Goal: Check status

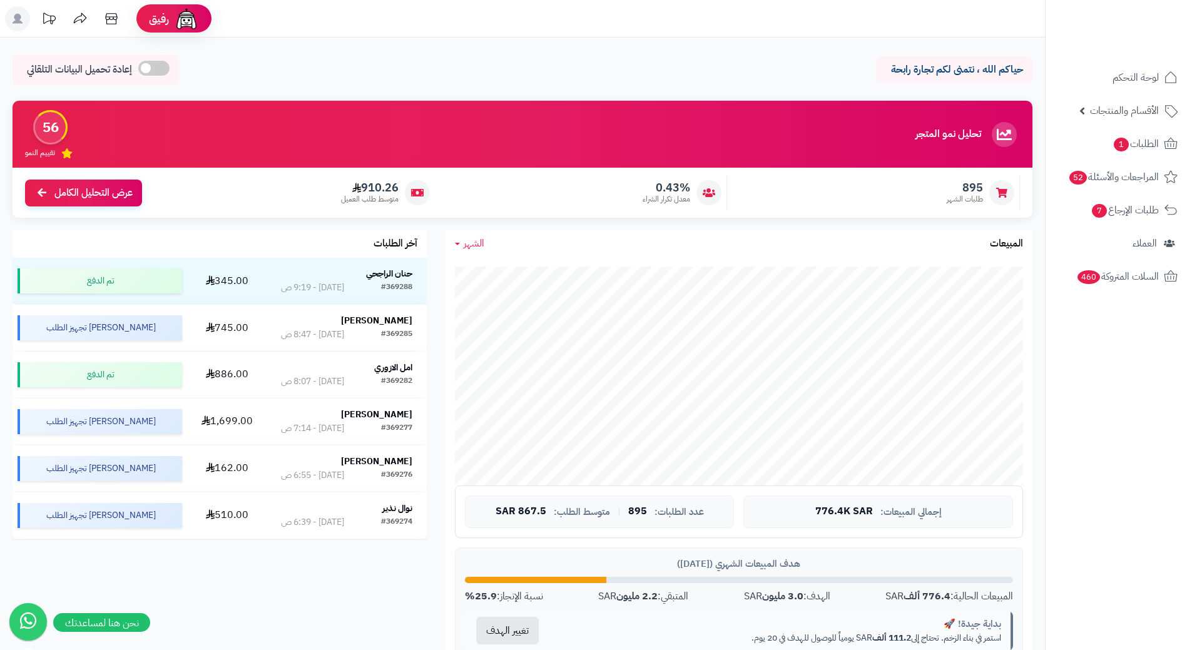
click at [1159, 139] on link "الطلبات 1" at bounding box center [1118, 144] width 131 height 30
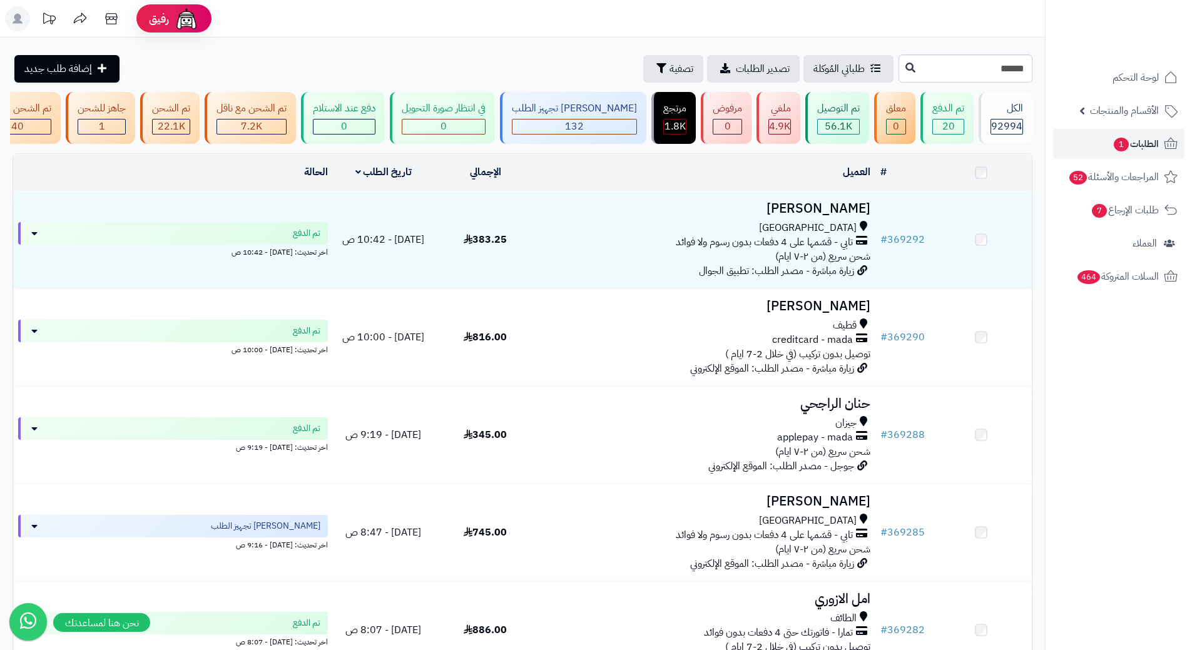
type input "******"
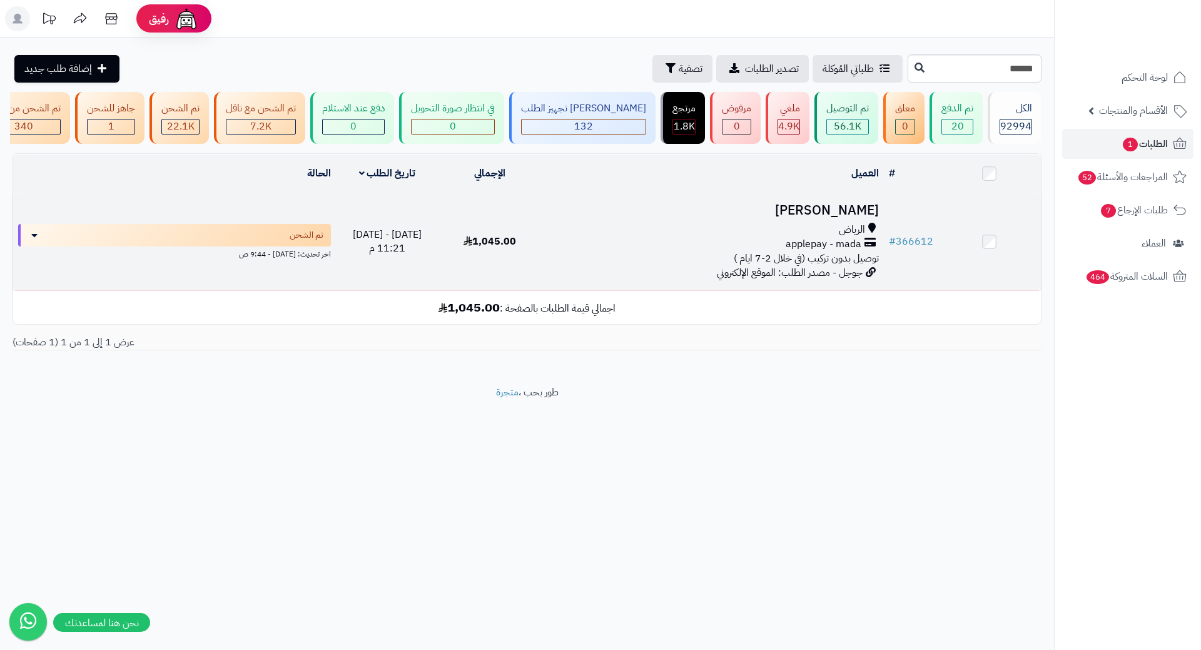
click at [828, 218] on h3 "ورساء سيف السبيعي" at bounding box center [713, 210] width 332 height 14
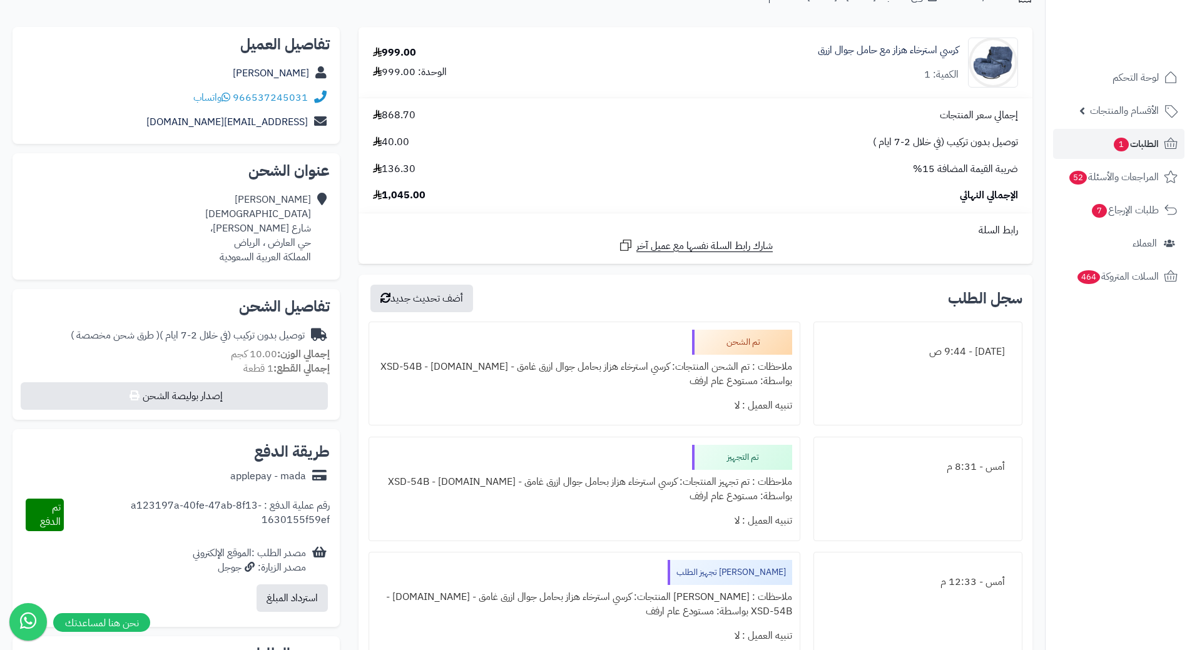
scroll to position [125, 0]
